Goal: Check status: Check status

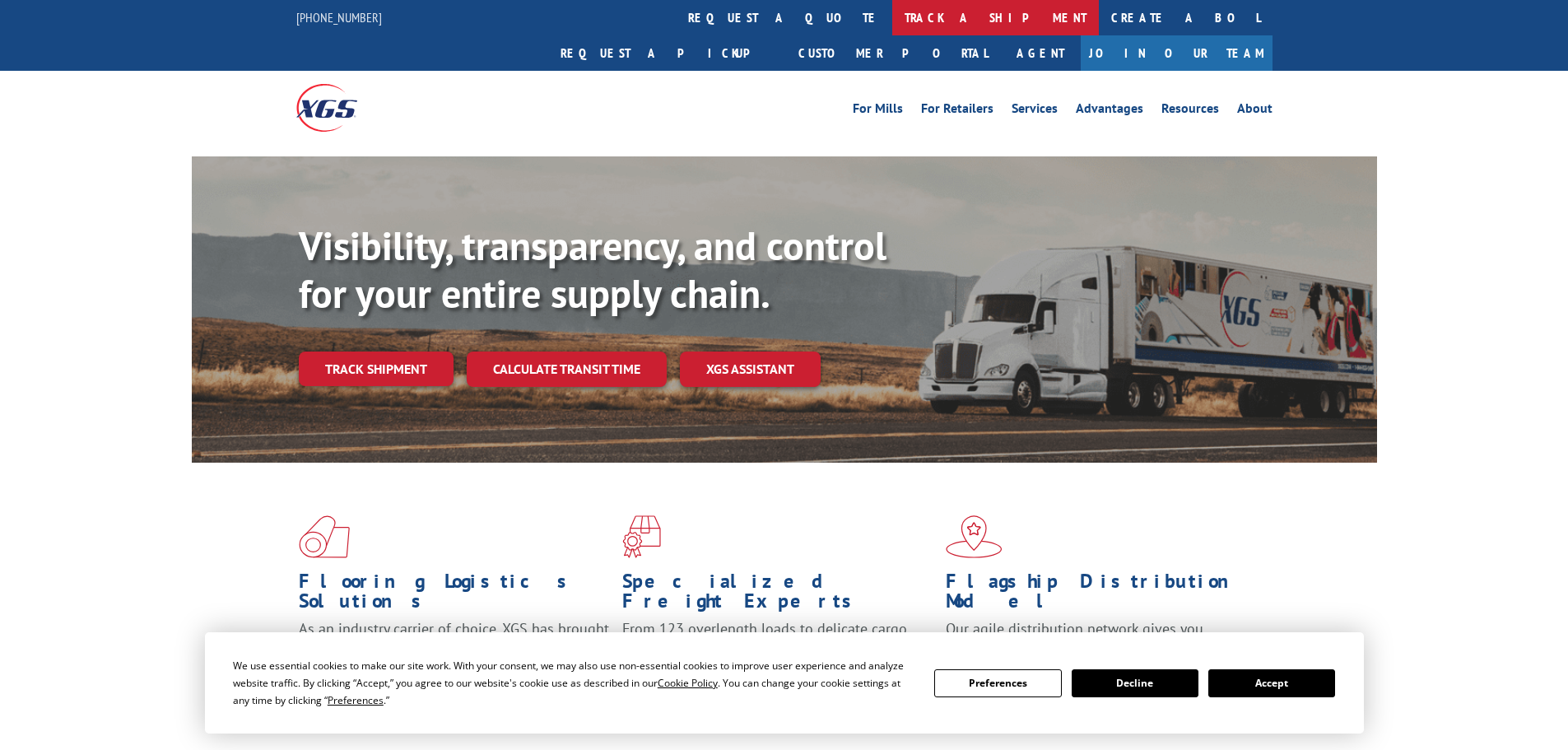
click at [892, 18] on link "track a shipment" at bounding box center [995, 17] width 206 height 35
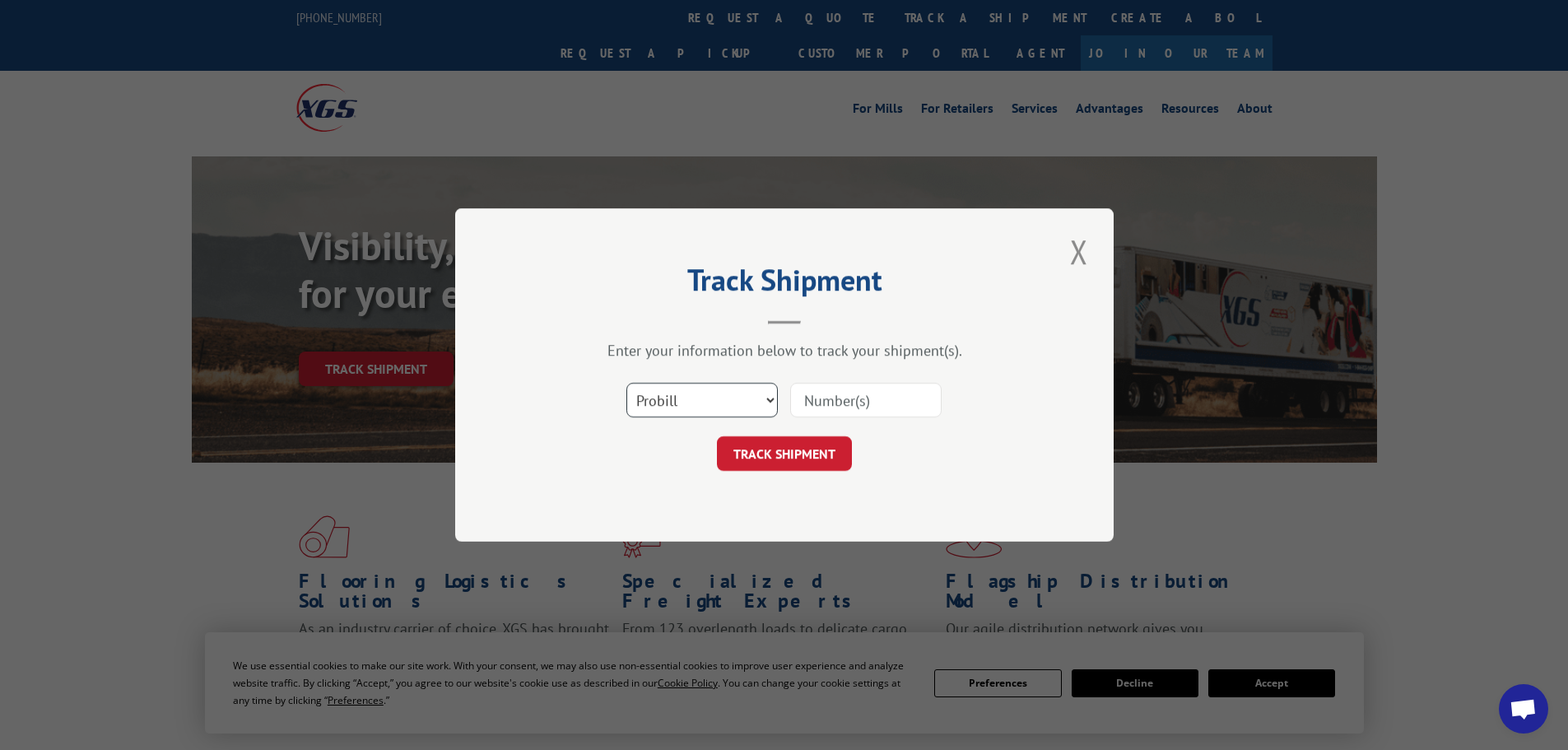
click at [698, 399] on select "Select category... Probill BOL PO" at bounding box center [701, 400] width 151 height 34
select select "bol"
click at [626, 383] on select "Select category... Probill BOL PO" at bounding box center [701, 400] width 151 height 34
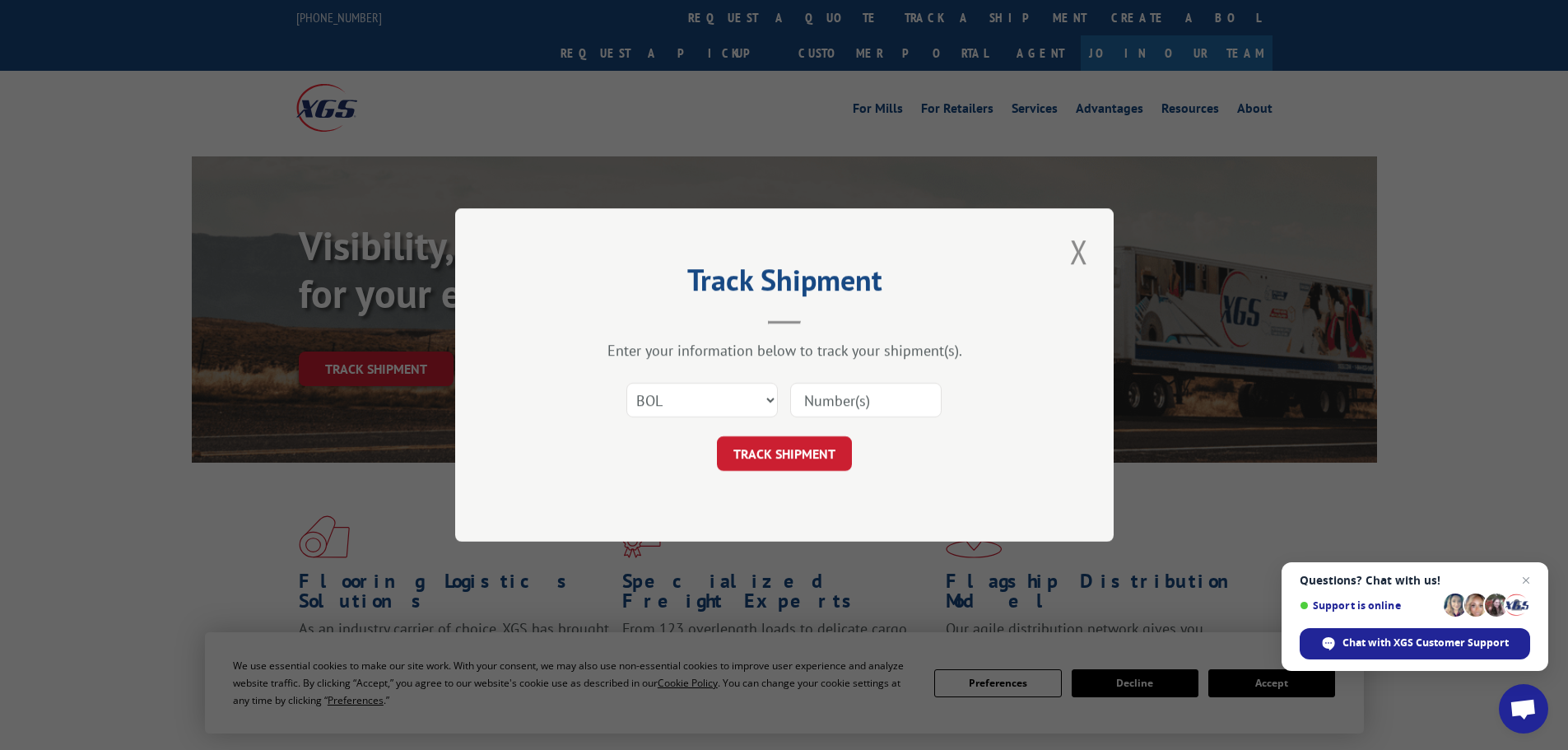
click at [811, 400] on input at bounding box center [865, 400] width 151 height 34
type input "2818043"
click at [717, 436] on button "TRACK SHIPMENT" at bounding box center [784, 453] width 135 height 34
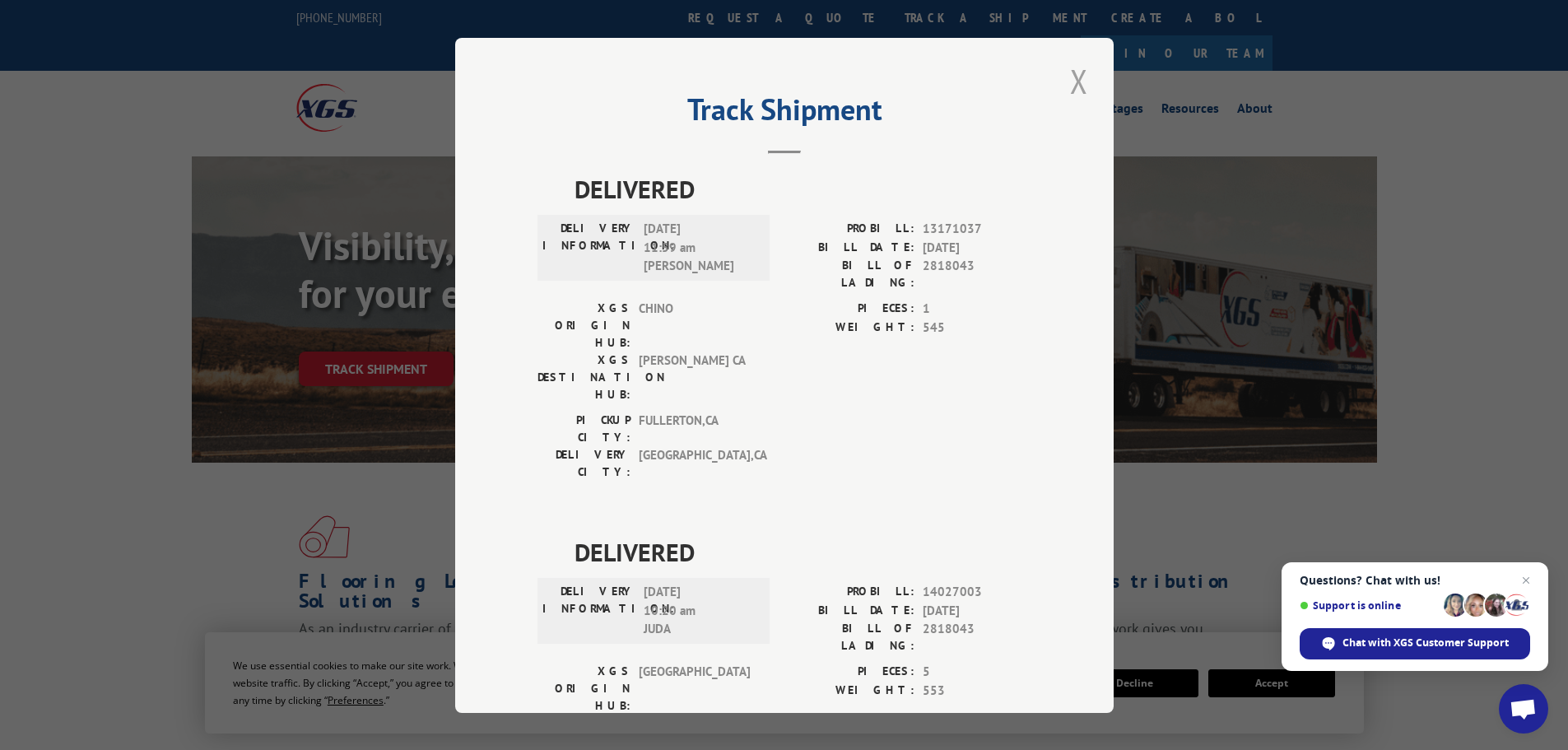
click at [1074, 79] on button "Close modal" at bounding box center [1079, 81] width 28 height 45
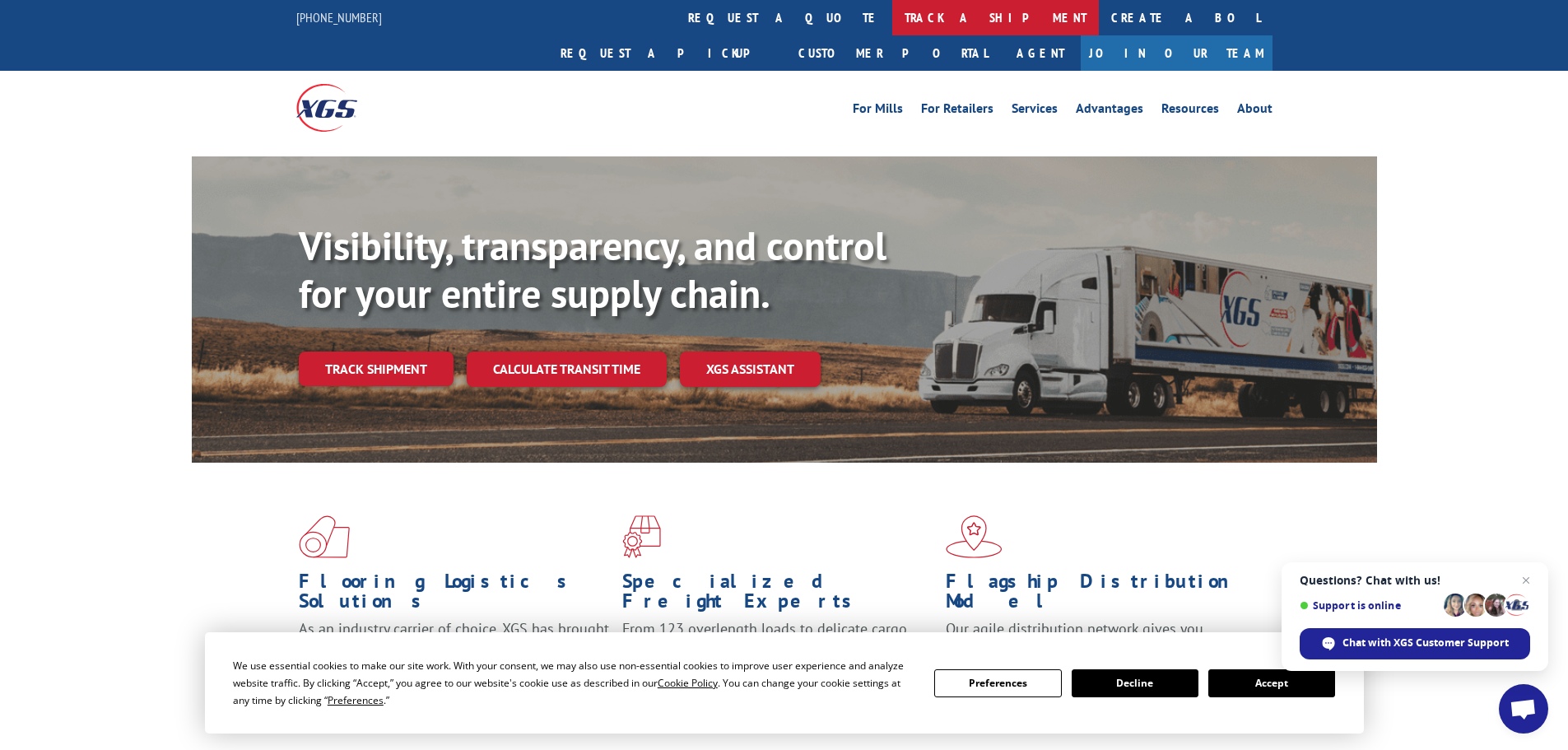
click at [892, 24] on link "track a shipment" at bounding box center [995, 17] width 206 height 35
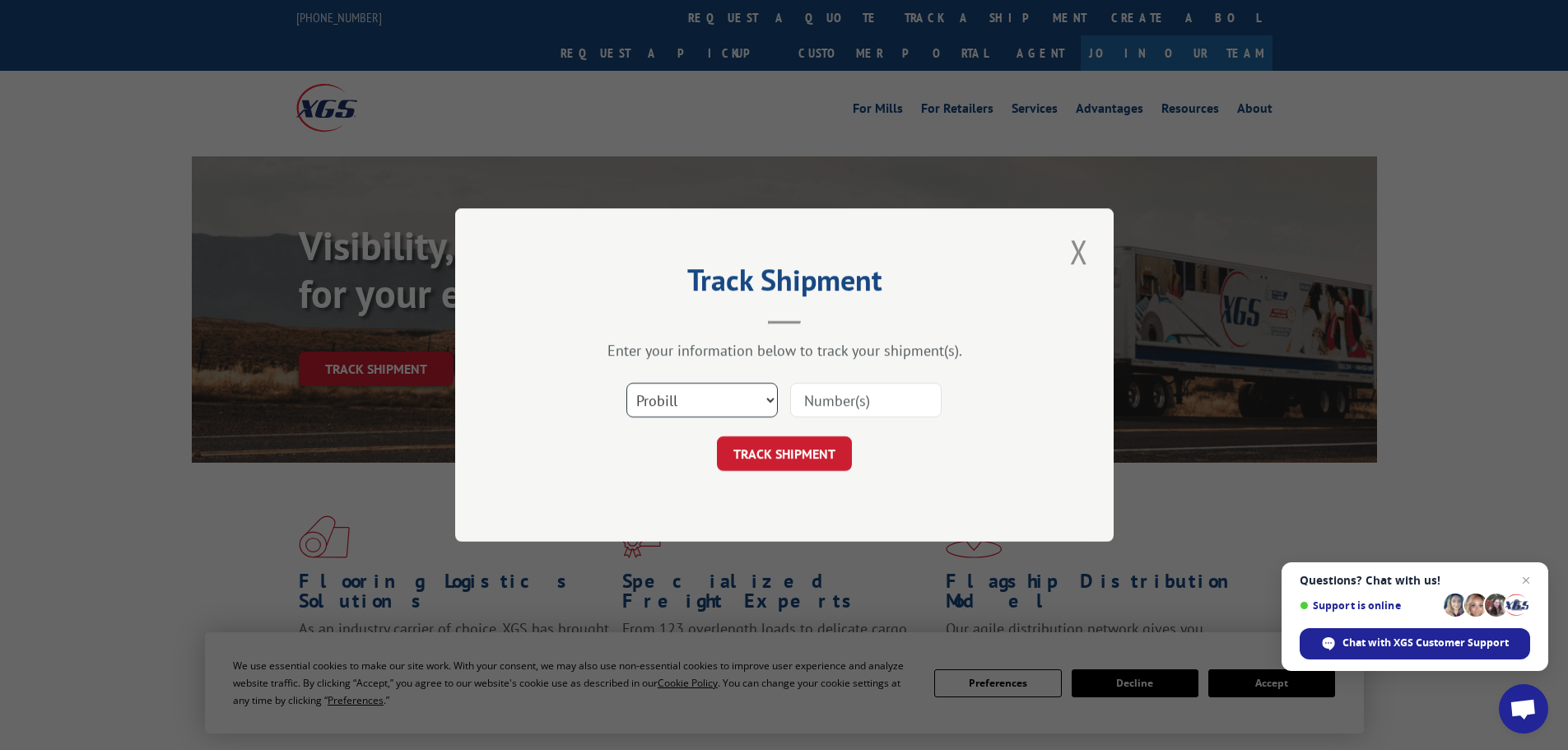
click at [679, 405] on select "Select category... Probill BOL PO" at bounding box center [701, 400] width 151 height 34
select select "bol"
click at [626, 383] on select "Select category... Probill BOL PO" at bounding box center [701, 400] width 151 height 34
click at [833, 387] on input at bounding box center [865, 400] width 151 height 34
type input "5939829"
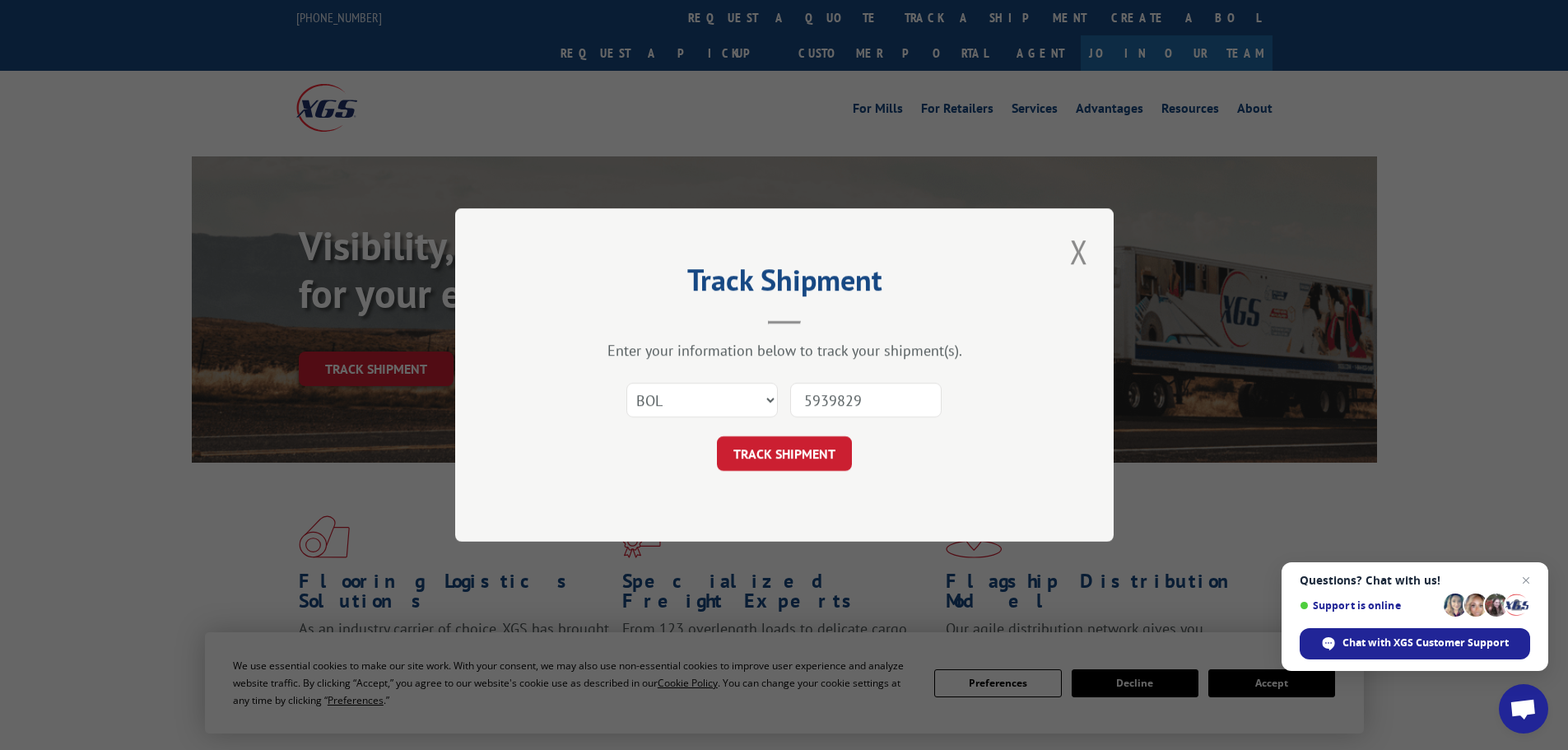
click button "TRACK SHIPMENT" at bounding box center [784, 453] width 135 height 34
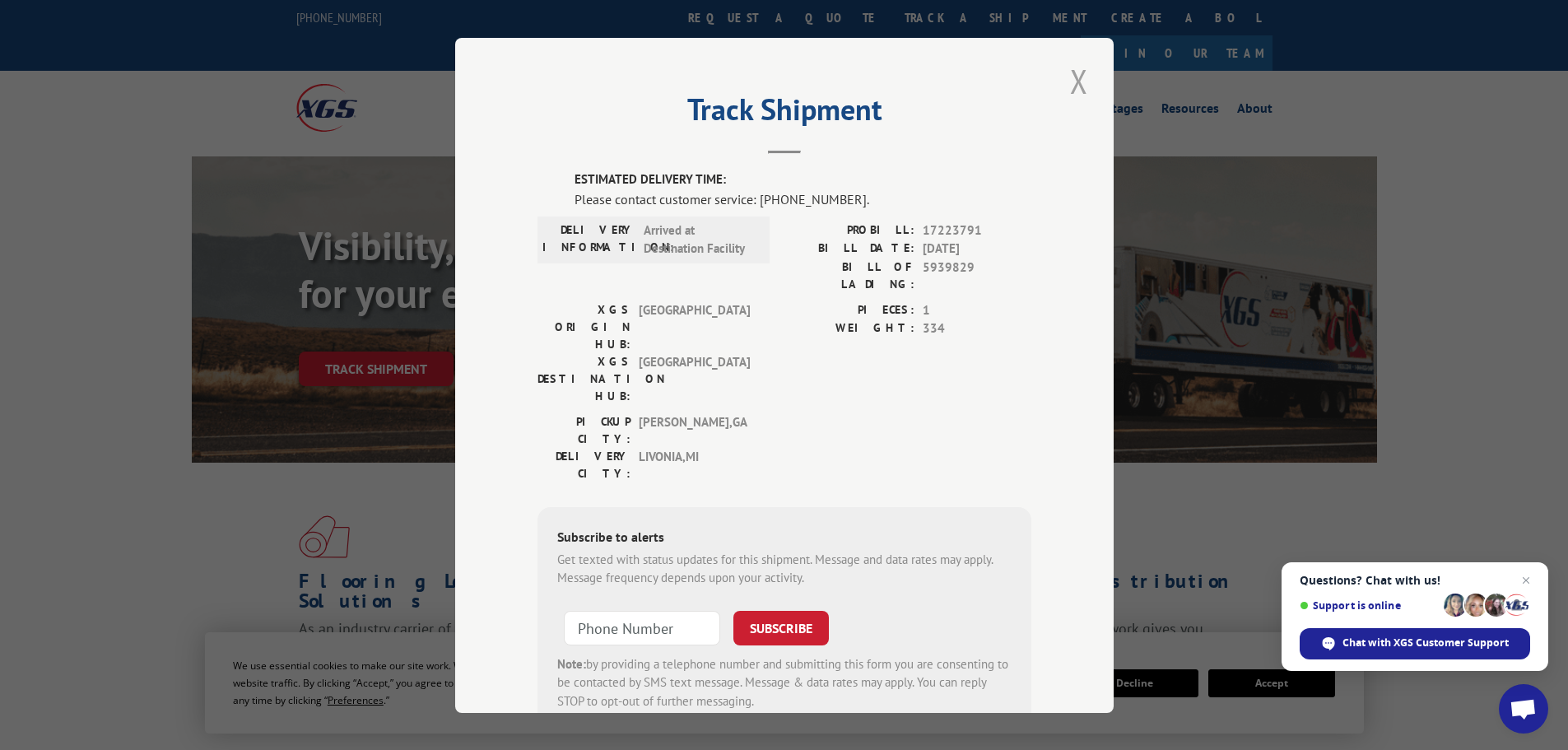
click at [1071, 76] on button "Close modal" at bounding box center [1079, 81] width 28 height 45
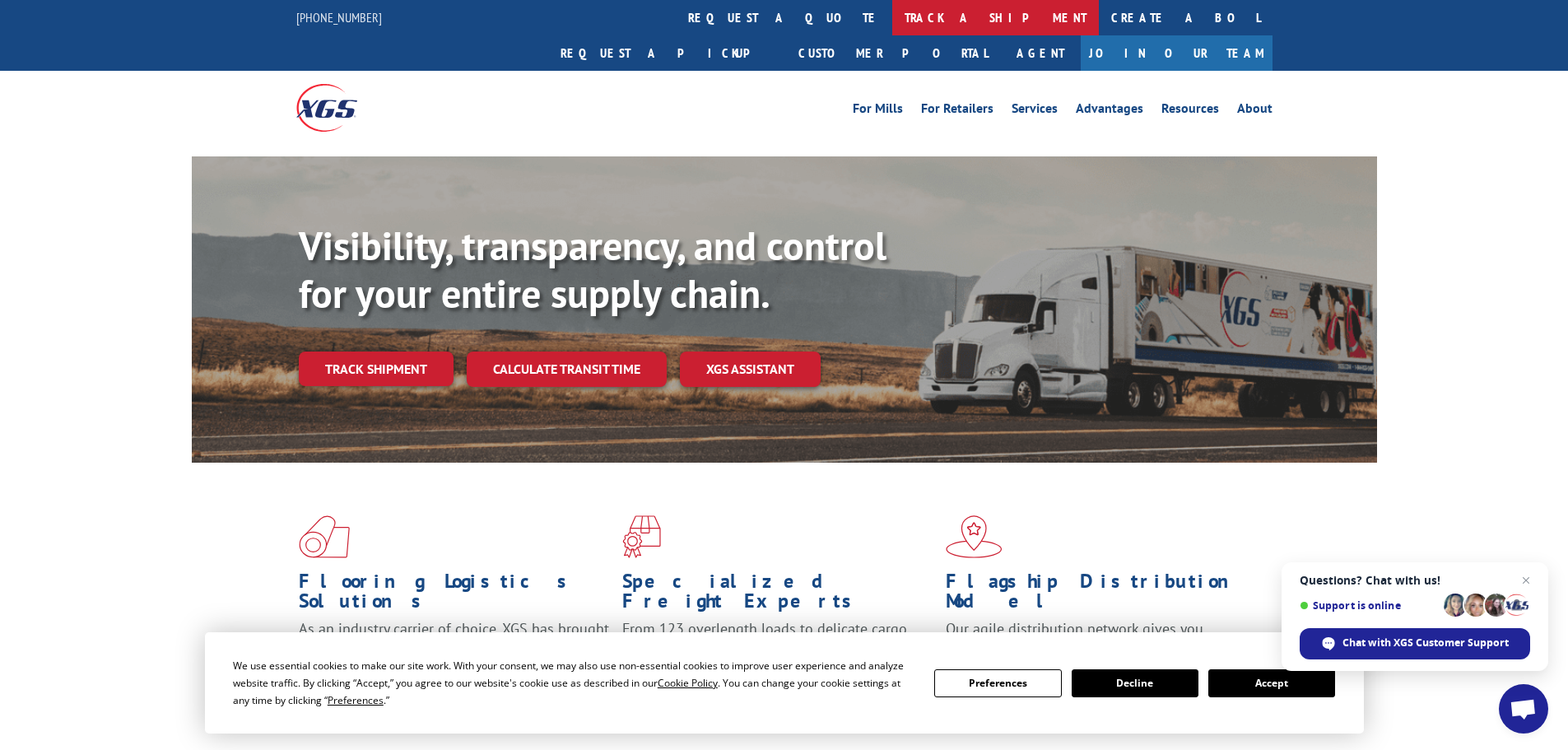
click at [892, 18] on link "track a shipment" at bounding box center [995, 17] width 206 height 35
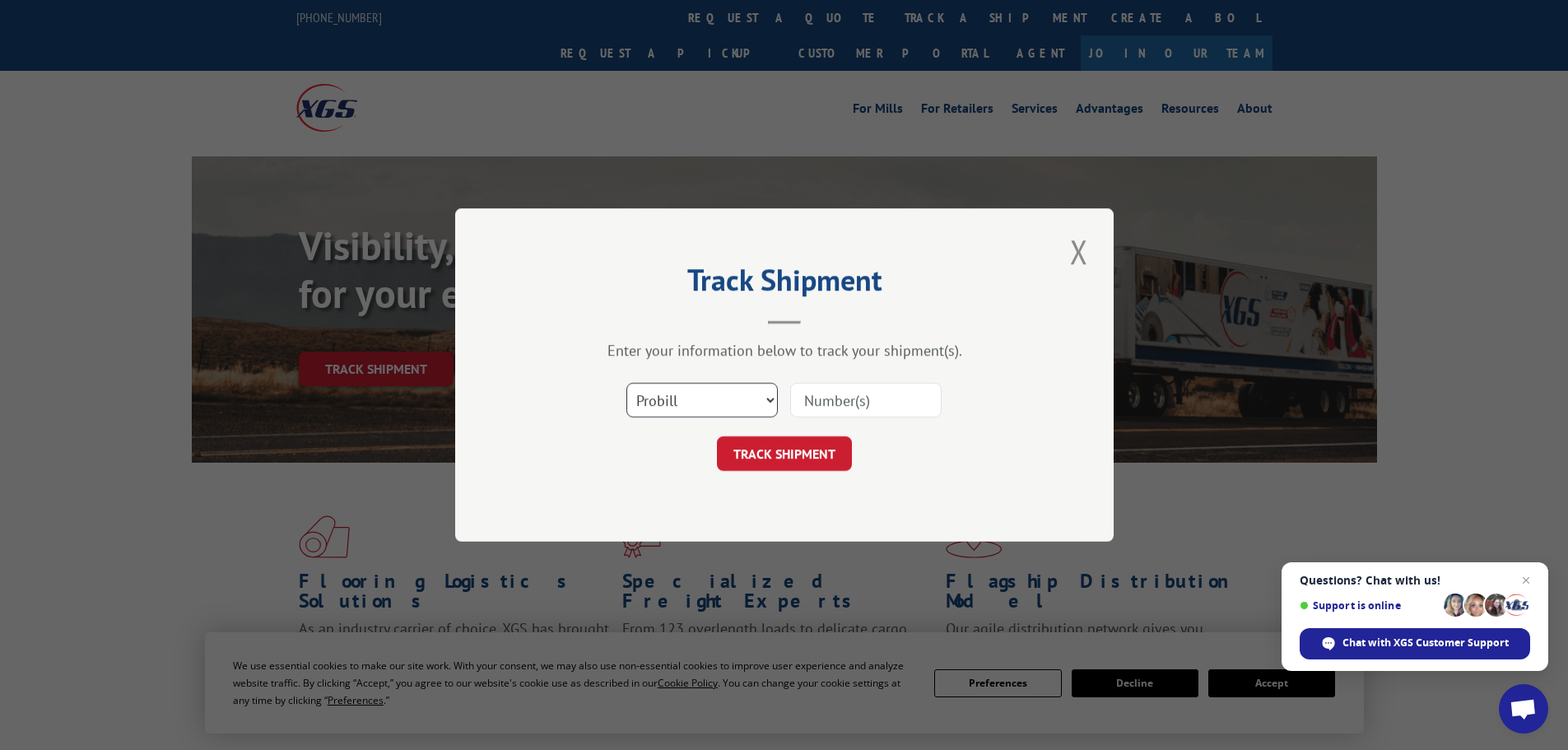
click at [761, 403] on select "Select category... Probill BOL PO" at bounding box center [701, 400] width 151 height 34
select select "bol"
click at [626, 383] on select "Select category... Probill BOL PO" at bounding box center [701, 400] width 151 height 34
click at [825, 398] on input at bounding box center [865, 400] width 151 height 34
type input "5"
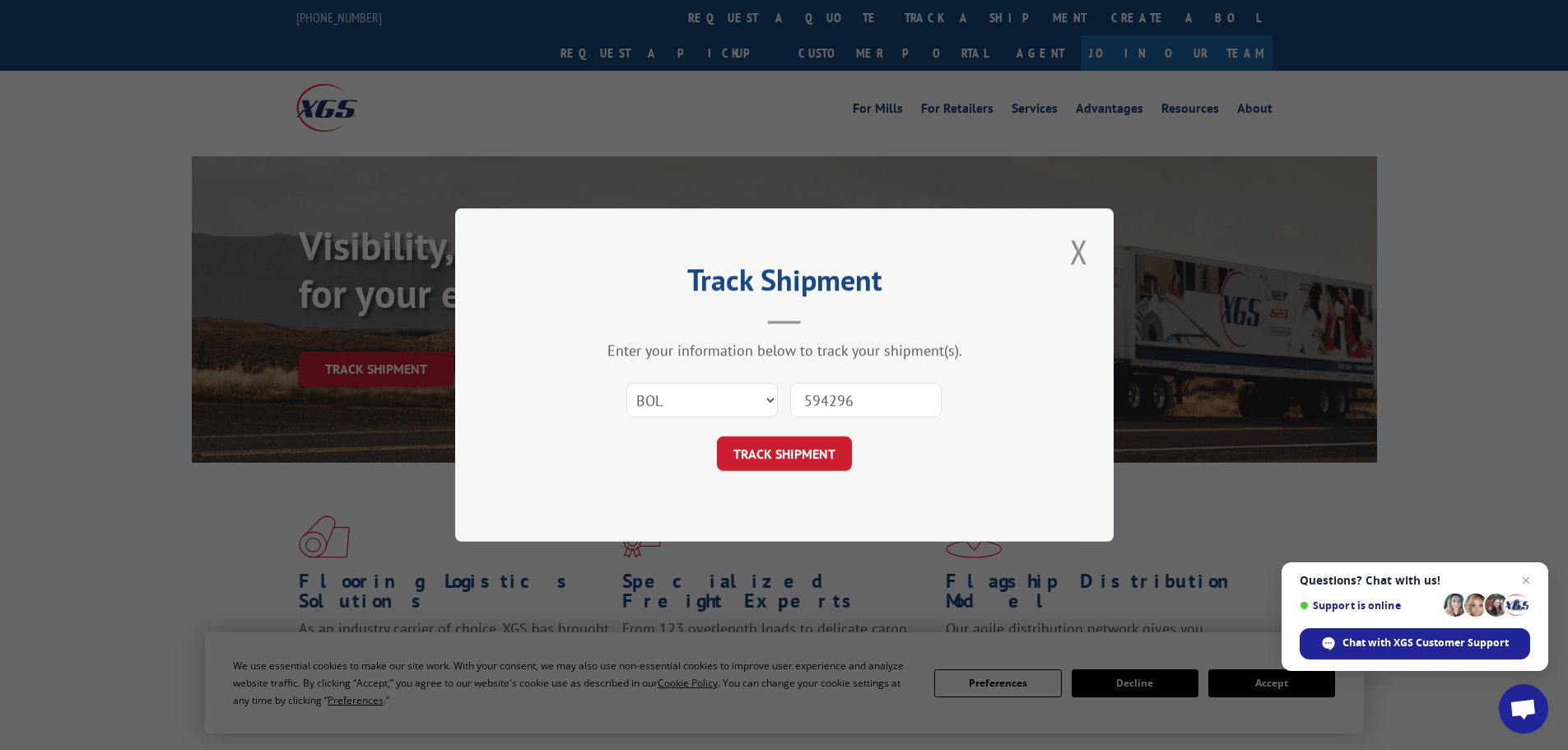
type input "5942966"
click button "TRACK SHIPMENT" at bounding box center [784, 453] width 135 height 34
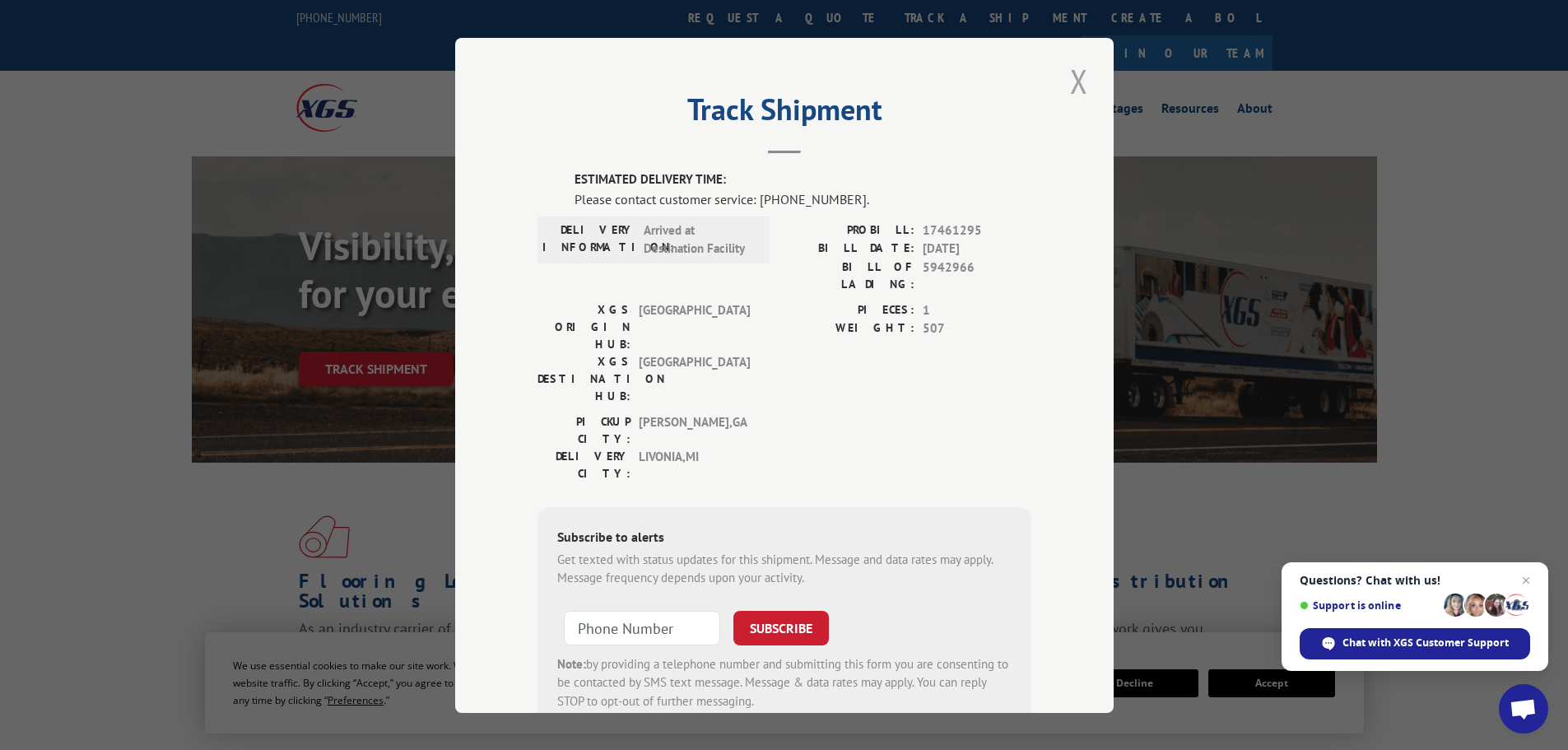
click at [1070, 78] on button "Close modal" at bounding box center [1079, 81] width 28 height 45
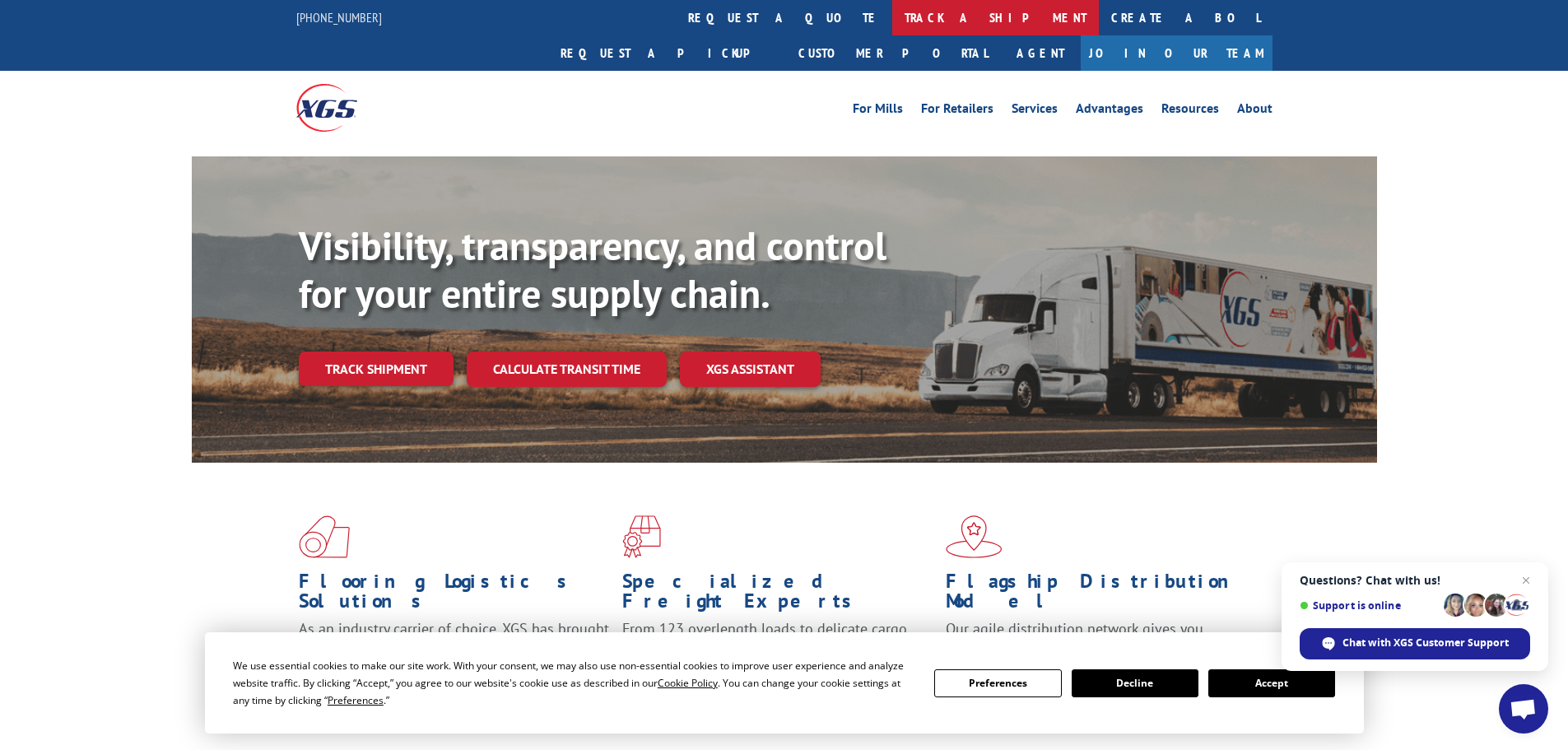
click at [892, 13] on link "track a shipment" at bounding box center [995, 17] width 206 height 35
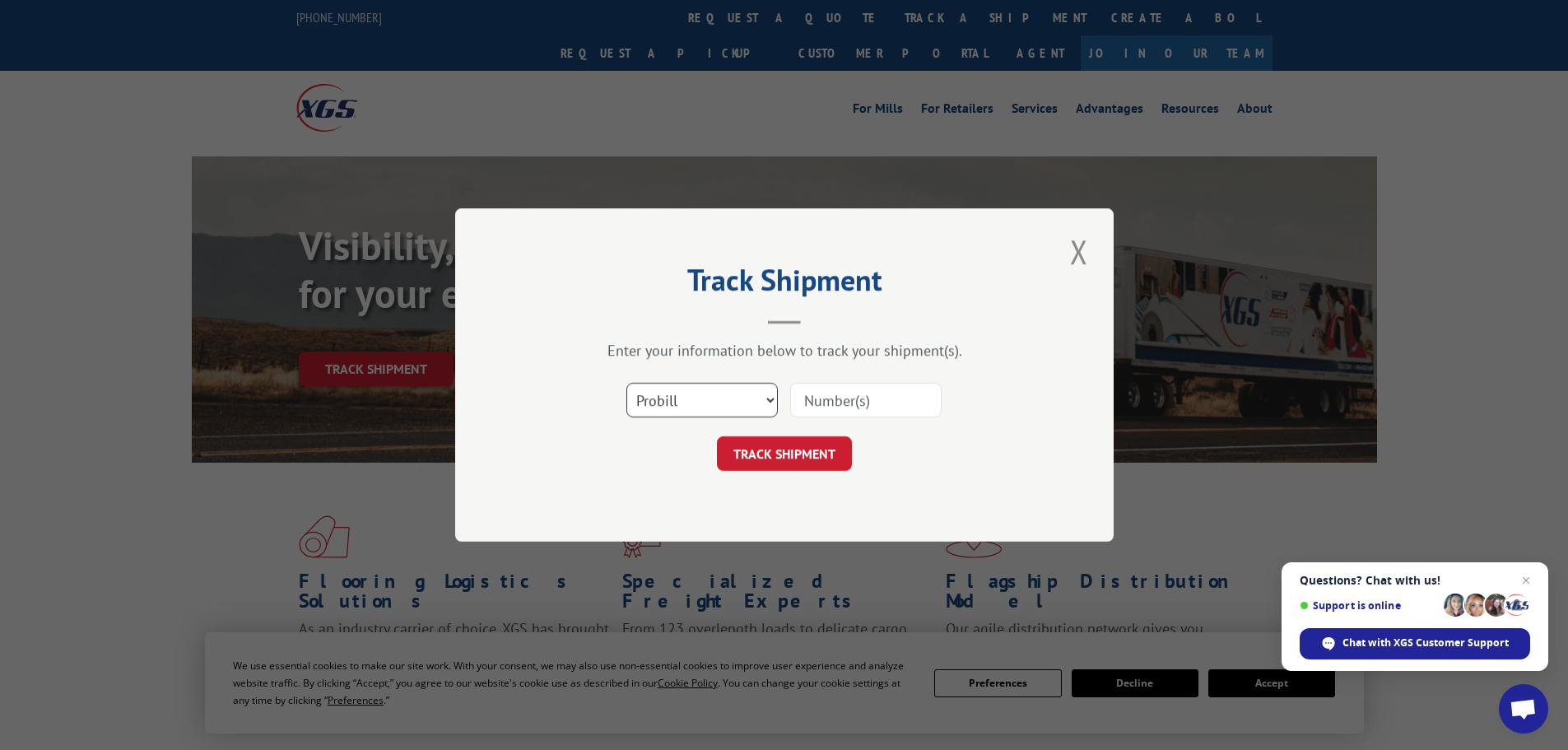
click at [708, 396] on select "Select category... Probill BOL PO" at bounding box center [701, 400] width 151 height 34
select select "bol"
click at [626, 383] on select "Select category... Probill BOL PO" at bounding box center [701, 400] width 151 height 34
click at [850, 404] on input at bounding box center [865, 400] width 151 height 34
type input "5938646"
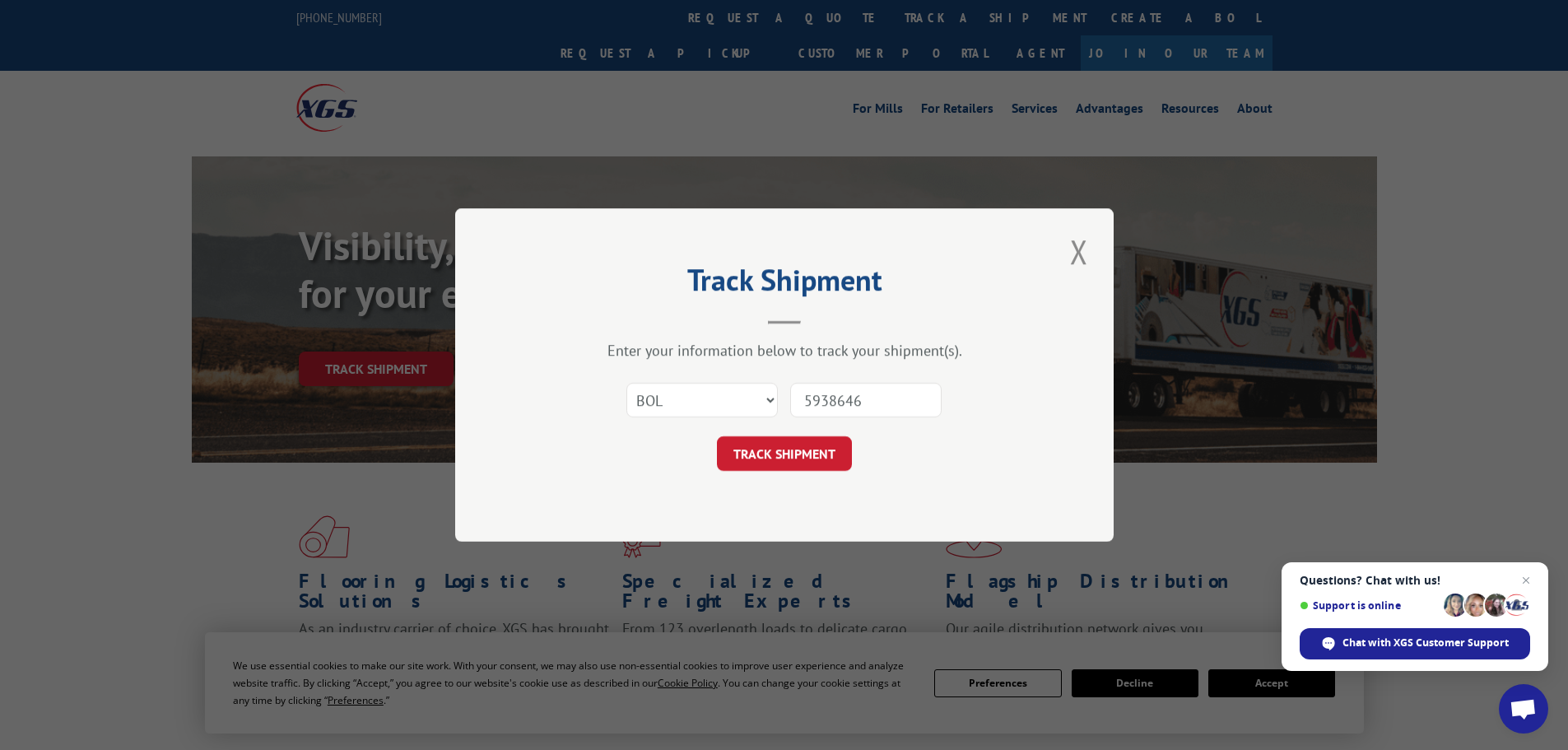
click at [717, 436] on button "TRACK SHIPMENT" at bounding box center [784, 453] width 135 height 34
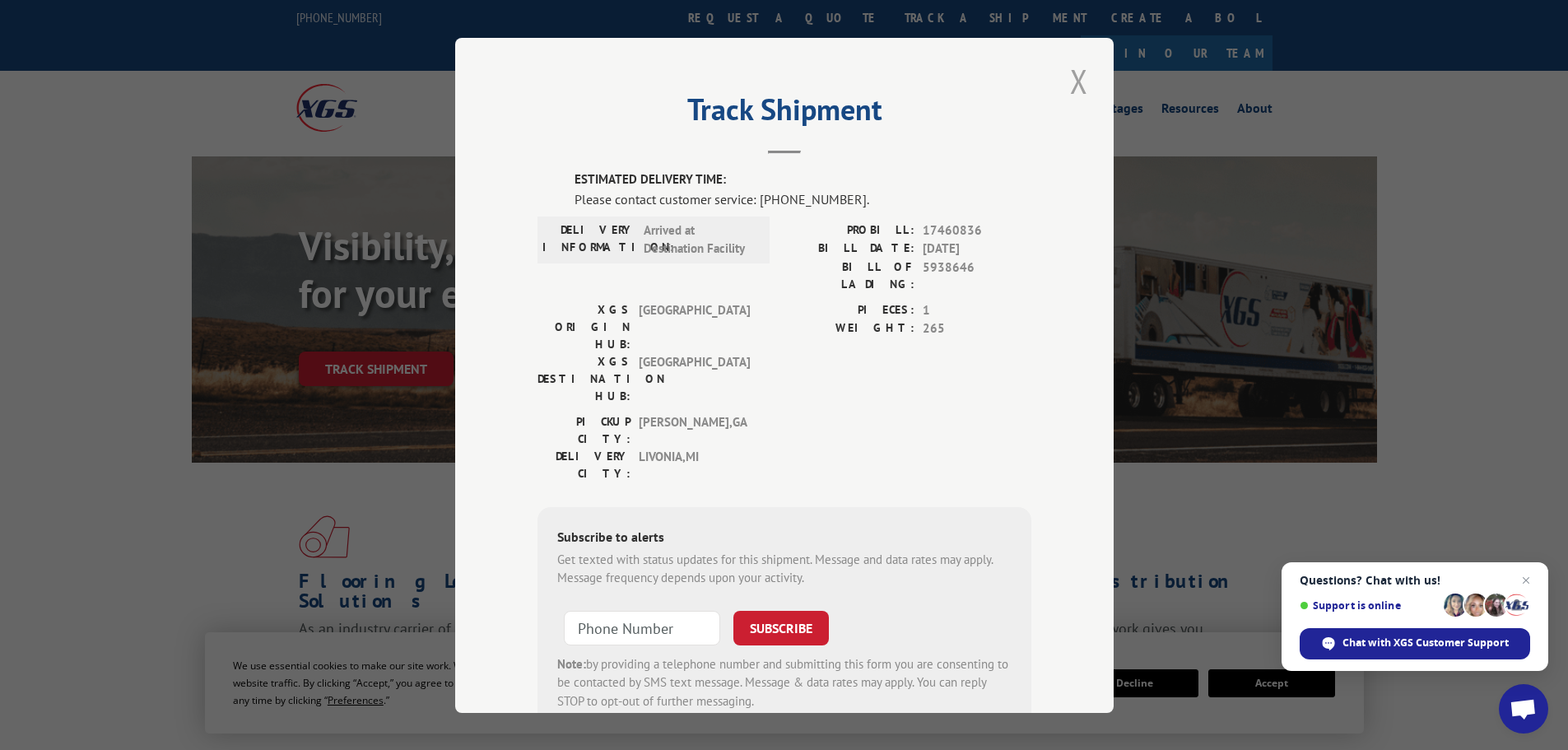
click at [1070, 78] on button "Close modal" at bounding box center [1079, 81] width 28 height 45
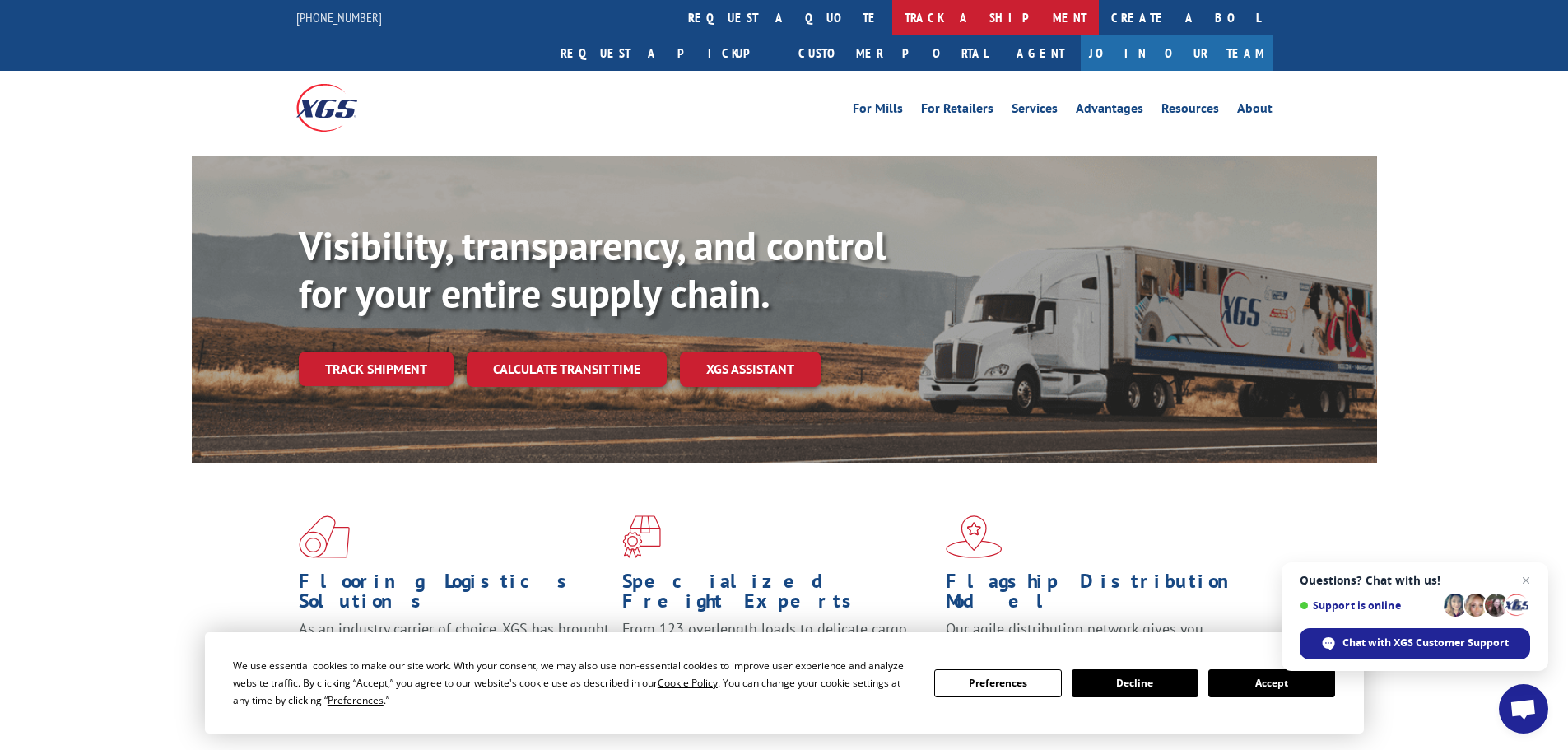
click at [892, 9] on link "track a shipment" at bounding box center [995, 17] width 206 height 35
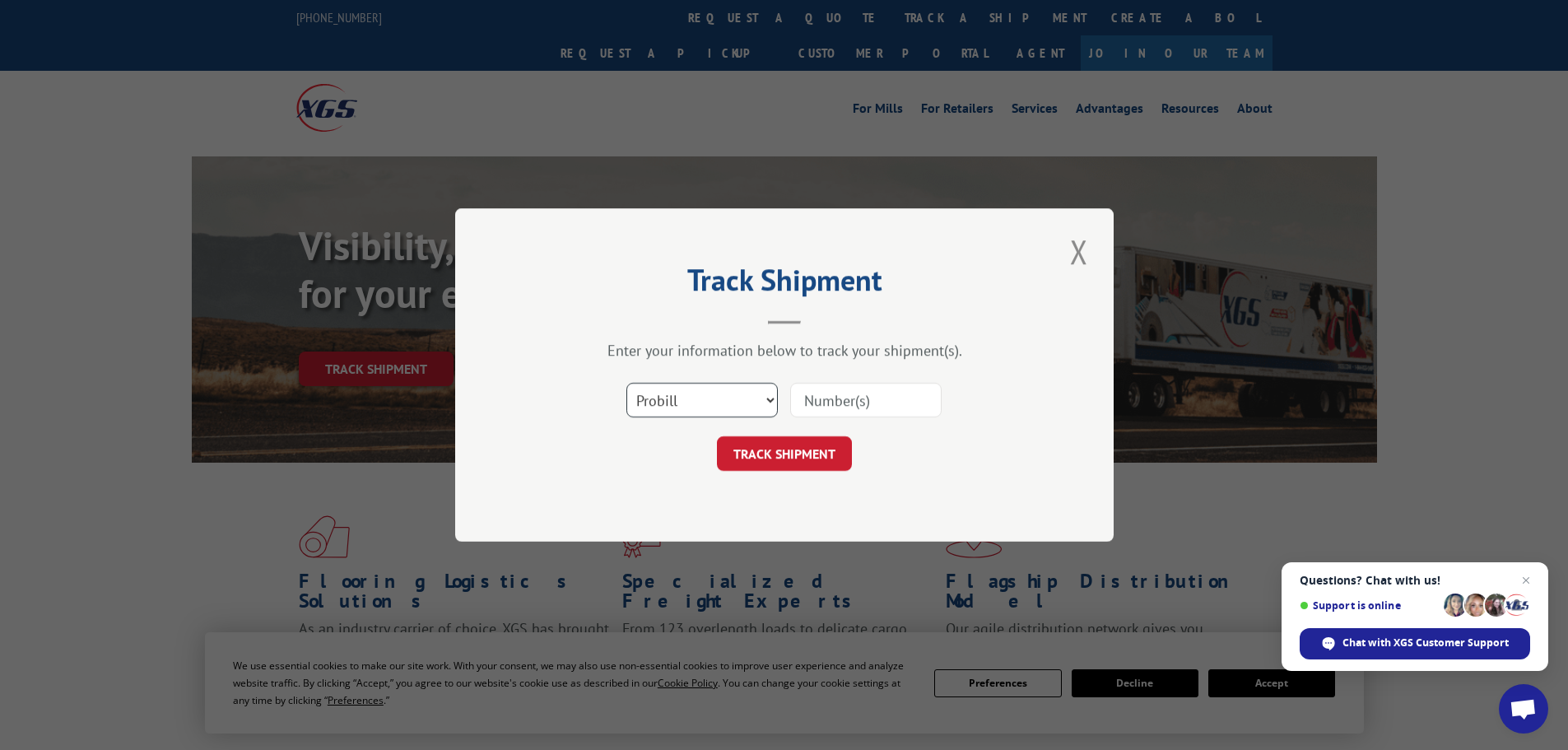
click at [724, 405] on select "Select category... Probill BOL PO" at bounding box center [701, 400] width 151 height 34
select select "bol"
click at [626, 383] on select "Select category... Probill BOL PO" at bounding box center [701, 400] width 151 height 34
click at [862, 407] on input at bounding box center [865, 400] width 151 height 34
type input "5938647"
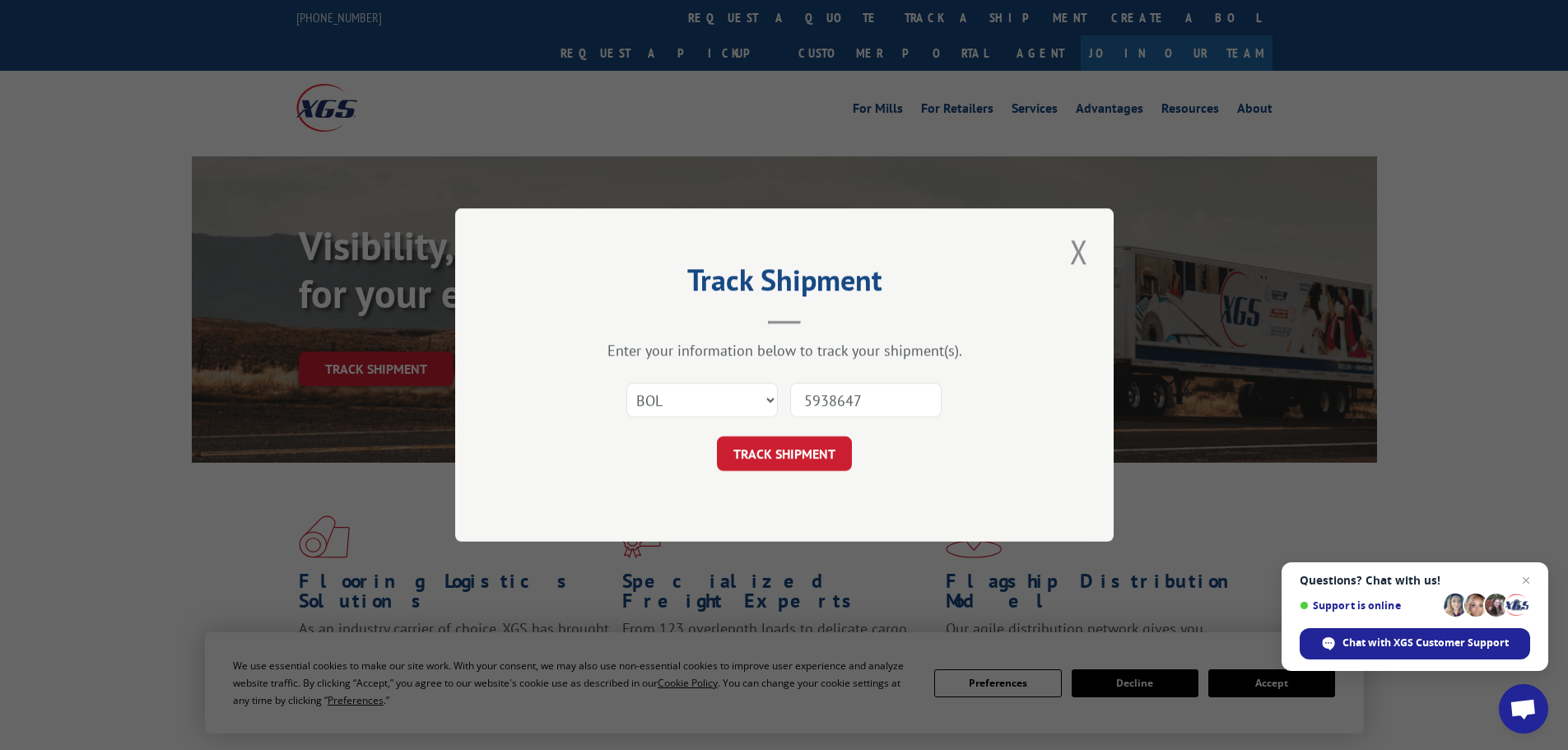
click at [717, 436] on button "TRACK SHIPMENT" at bounding box center [784, 453] width 135 height 34
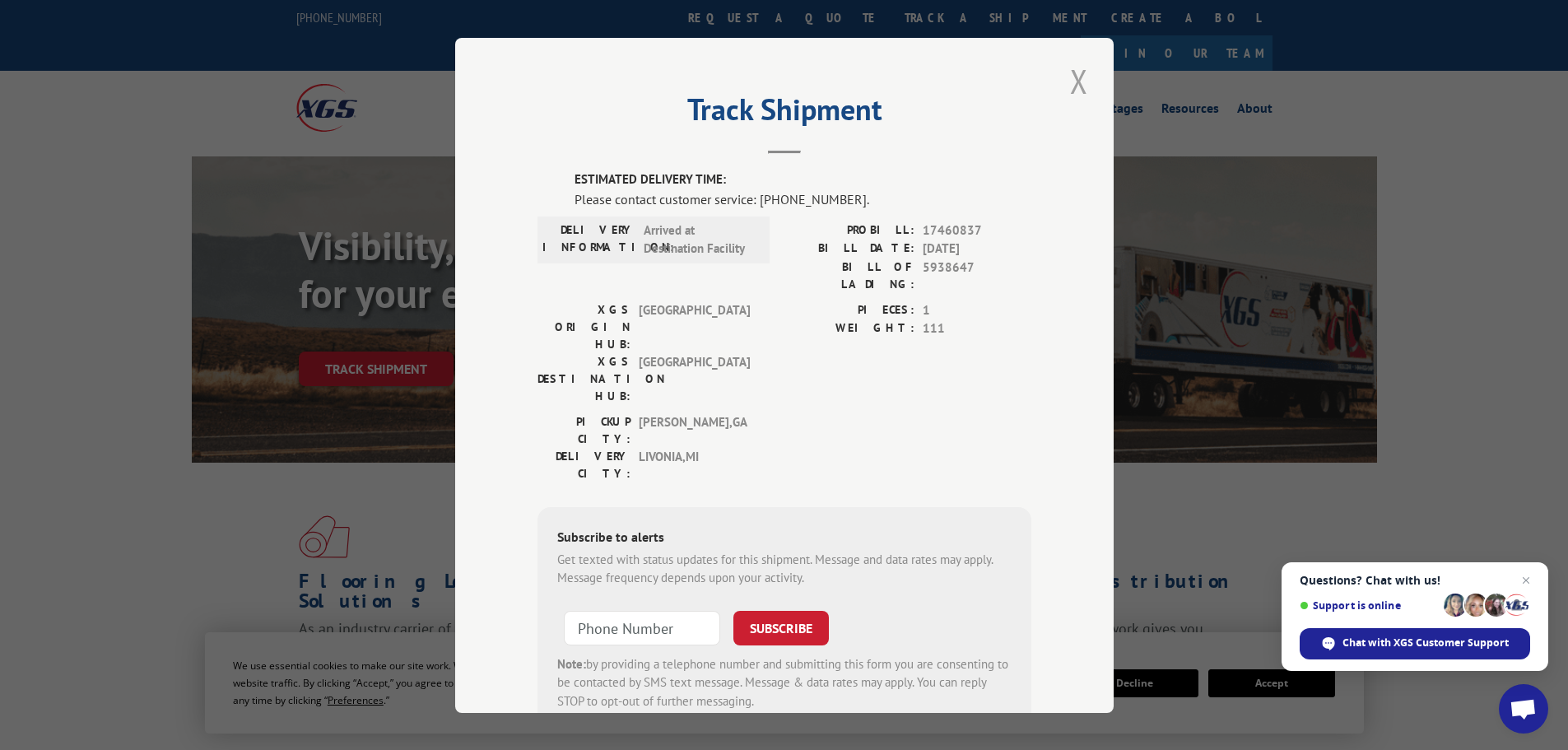
click at [1077, 75] on button "Close modal" at bounding box center [1079, 81] width 28 height 45
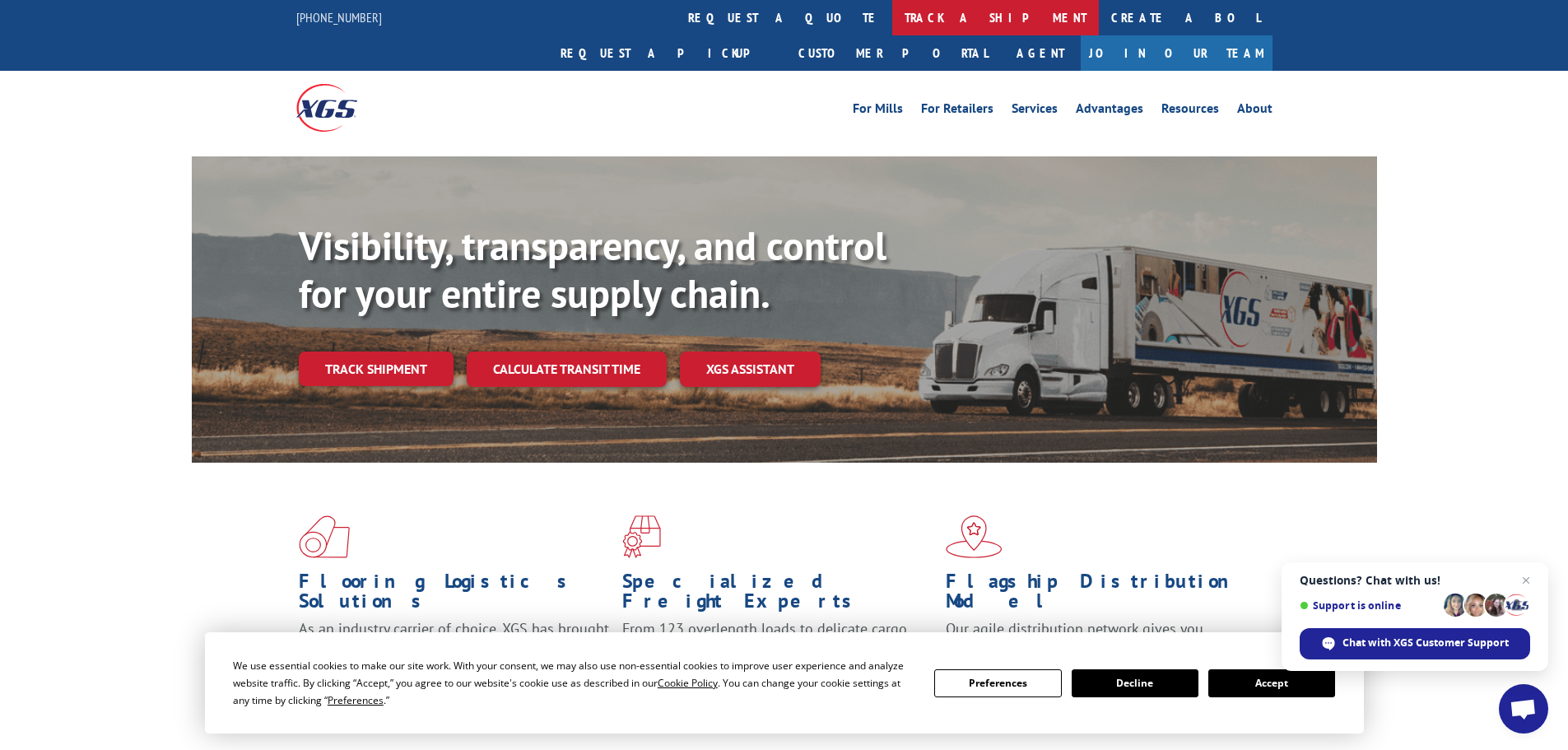
click at [892, 21] on link "track a shipment" at bounding box center [995, 17] width 206 height 35
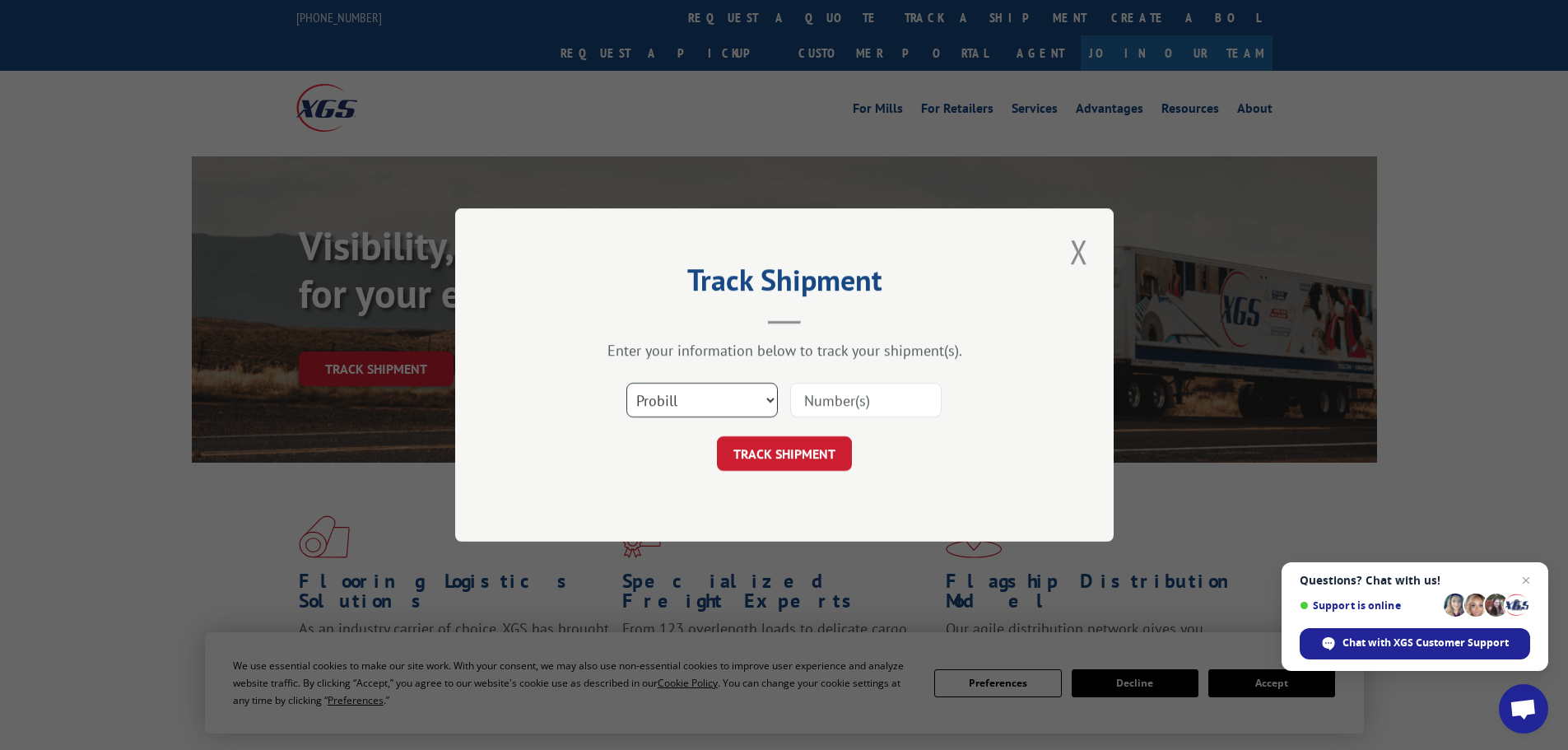
click at [748, 401] on select "Select category... Probill BOL PO" at bounding box center [701, 400] width 151 height 34
select select "bol"
click at [626, 383] on select "Select category... Probill BOL PO" at bounding box center [701, 400] width 151 height 34
click at [815, 396] on input at bounding box center [865, 400] width 151 height 34
type input "977731"
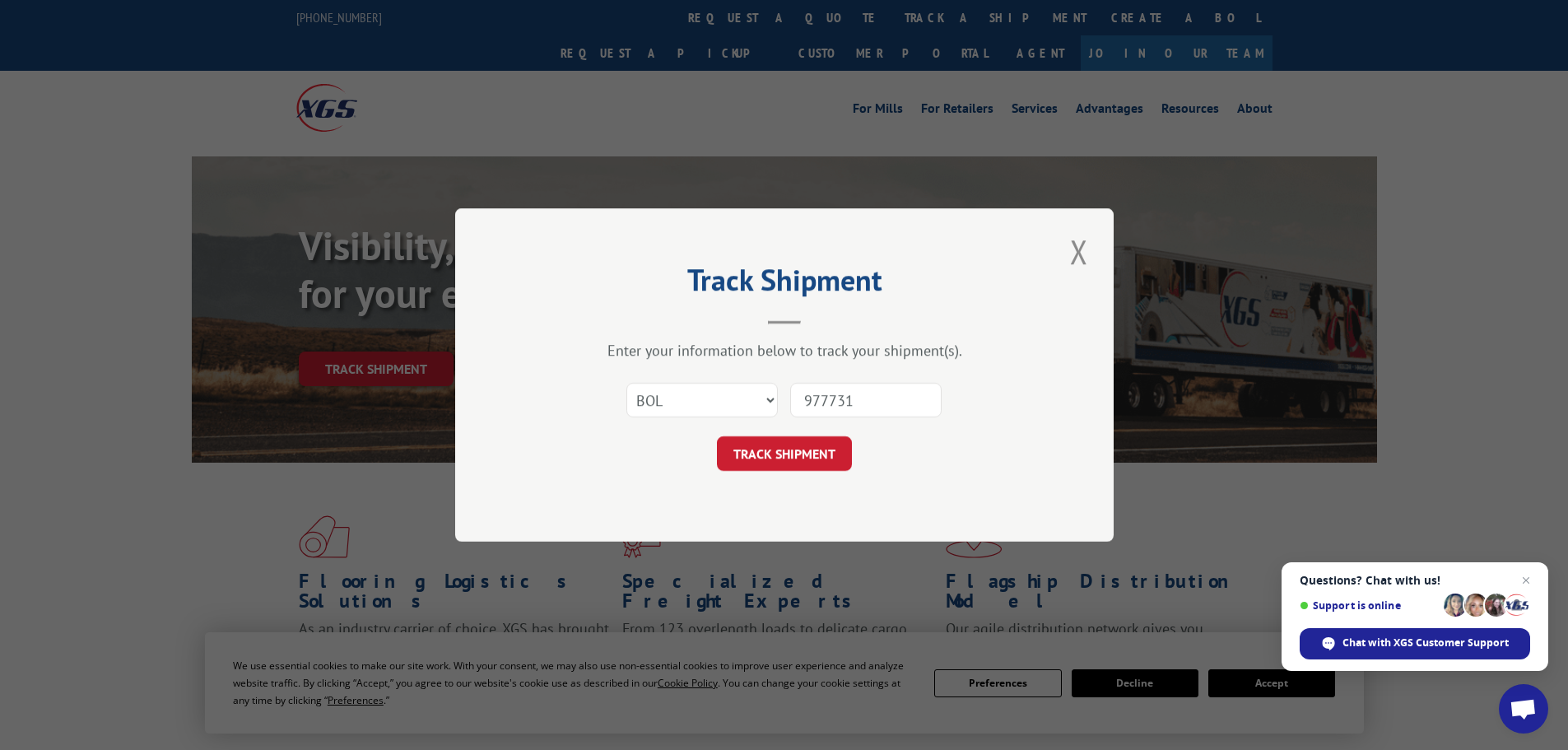
click button "TRACK SHIPMENT" at bounding box center [784, 453] width 135 height 34
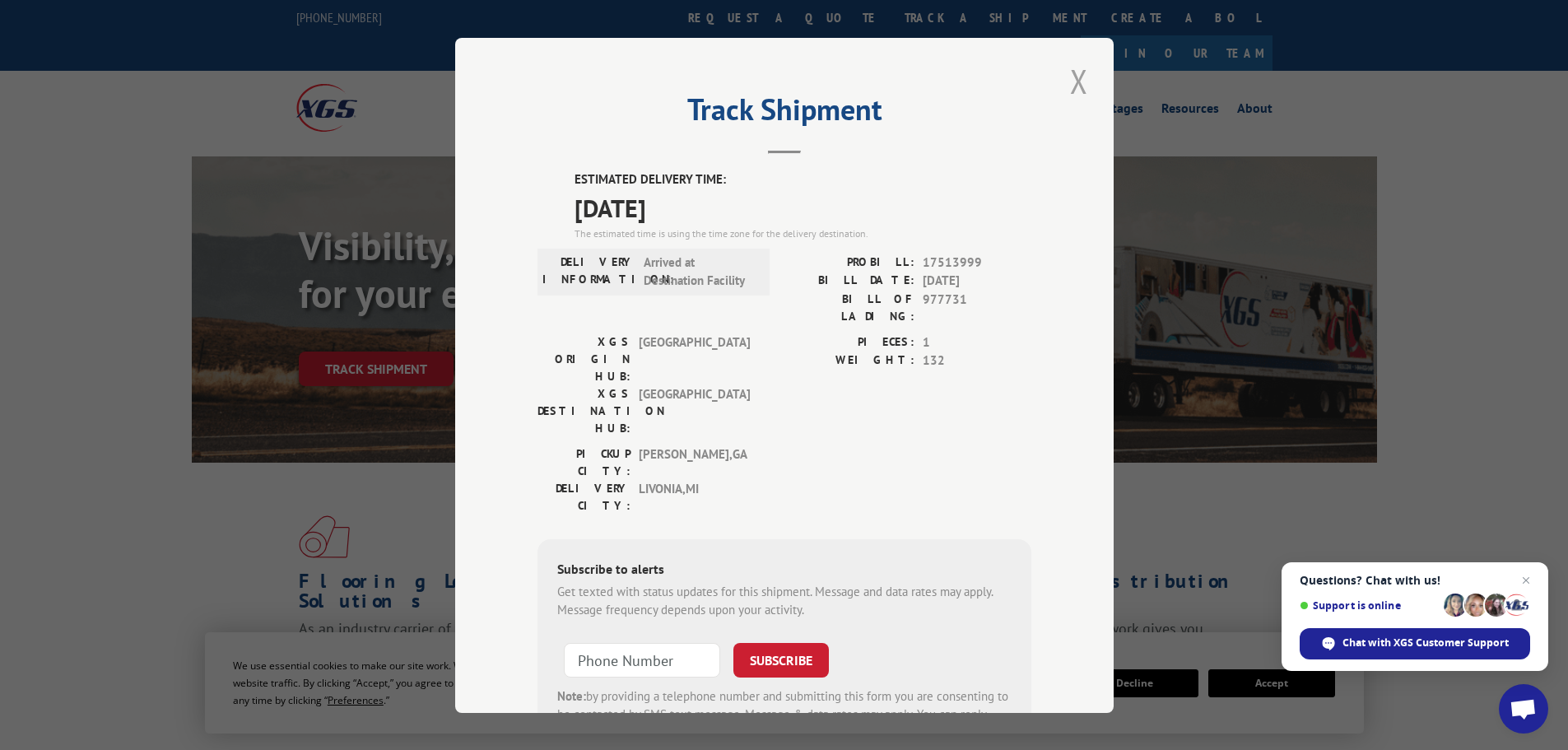
click at [1069, 82] on button "Close modal" at bounding box center [1079, 81] width 28 height 45
